Goal: Task Accomplishment & Management: Manage account settings

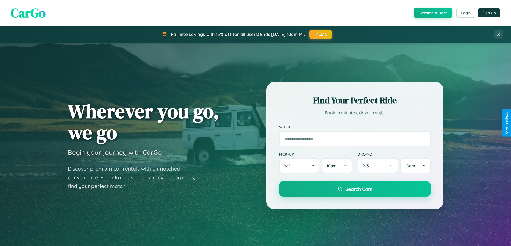
scroll to position [369, 0]
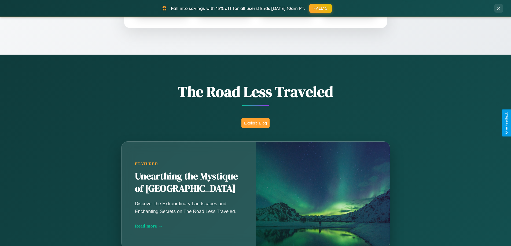
click at [255, 123] on button "Explore Blog" at bounding box center [255, 123] width 28 height 10
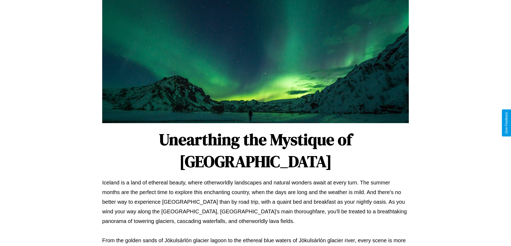
scroll to position [173, 0]
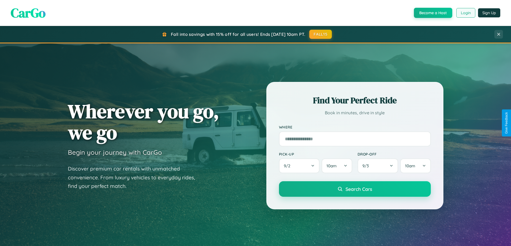
click at [465, 13] on button "Login" at bounding box center [465, 13] width 19 height 10
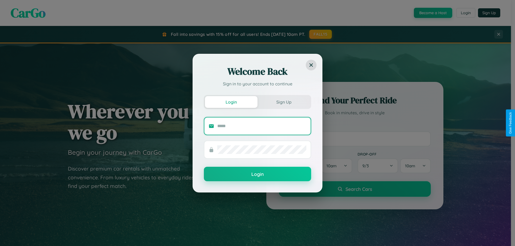
click at [262, 126] on input "text" at bounding box center [261, 126] width 89 height 9
type input "**********"
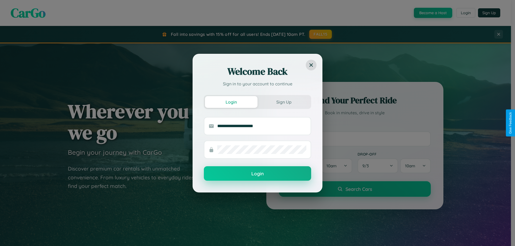
click at [257, 174] on button "Login" at bounding box center [257, 173] width 107 height 14
